Goal: Share content

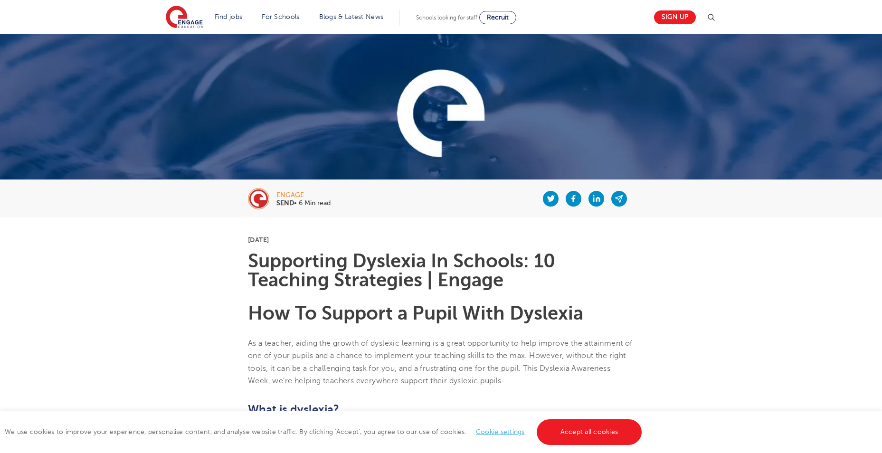
scroll to position [143, 0]
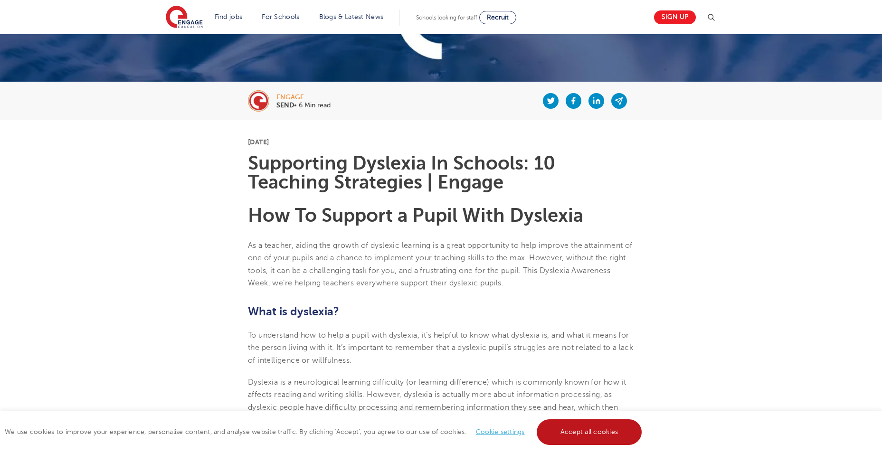
drag, startPoint x: 596, startPoint y: 428, endPoint x: 642, endPoint y: 257, distance: 177.6
click at [596, 428] on link "Accept all cookies" at bounding box center [589, 433] width 105 height 26
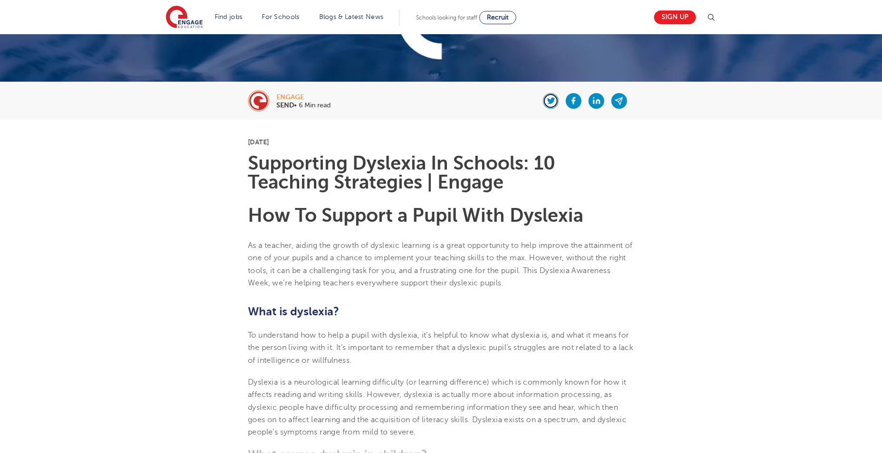
click at [550, 100] on icon at bounding box center [551, 100] width 8 height 6
click at [380, 179] on h1 "Supporting Dyslexia In Schools: 10 Teaching Strategies | Engage" at bounding box center [441, 173] width 386 height 38
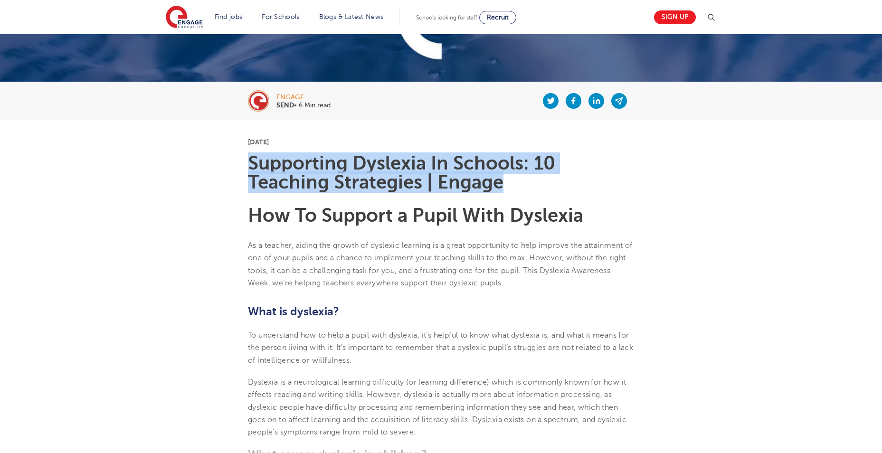
drag, startPoint x: 517, startPoint y: 185, endPoint x: 242, endPoint y: 163, distance: 275.5
copy h1 "Supporting Dyslexia In Schools: 10 Teaching Strategies | Engage"
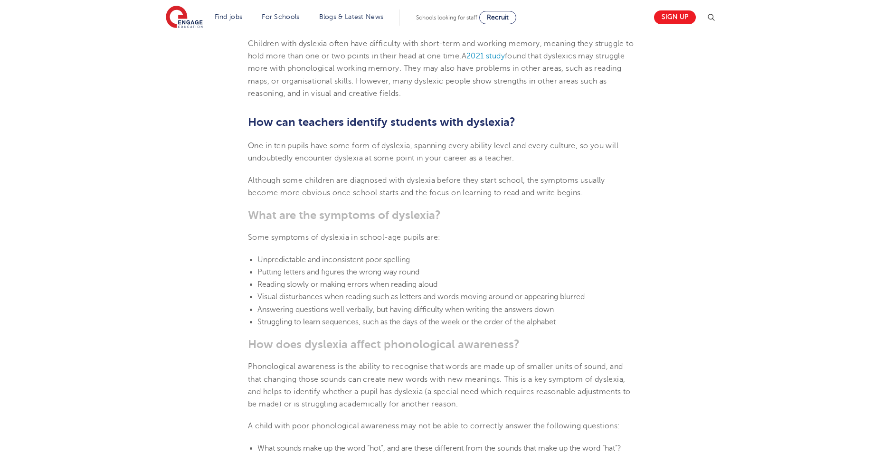
scroll to position [855, 0]
